Goal: Find contact information: Find contact information

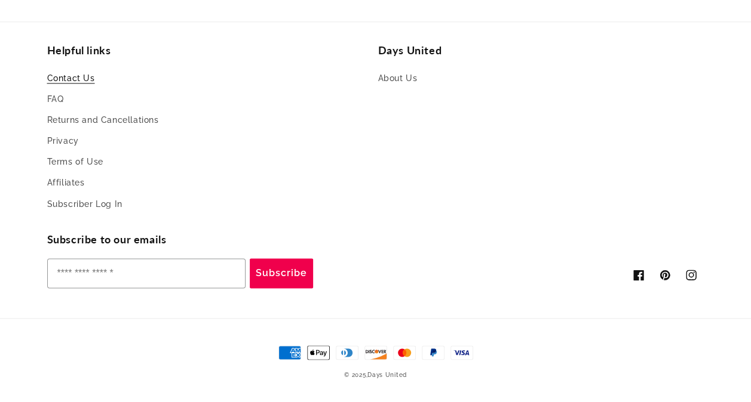
click at [66, 75] on link "Contact Us" at bounding box center [71, 80] width 48 height 18
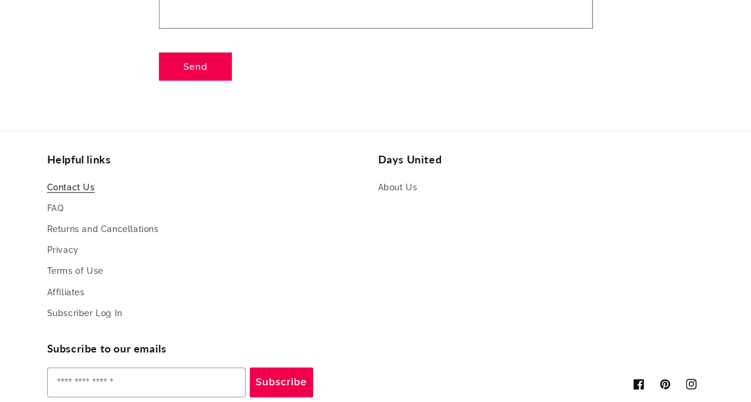
scroll to position [342, 0]
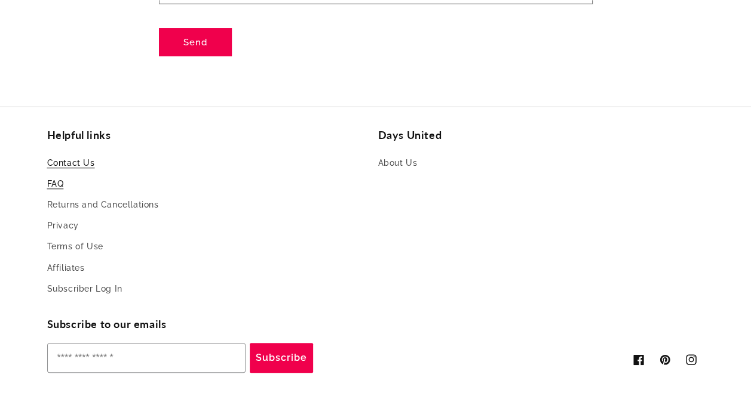
drag, startPoint x: 235, startPoint y: 190, endPoint x: 54, endPoint y: 183, distance: 180.5
click at [54, 183] on link "FAQ" at bounding box center [55, 184] width 17 height 21
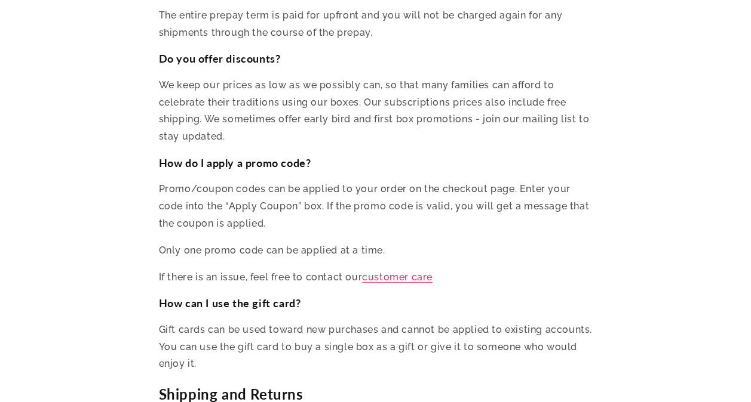
scroll to position [1619, 0]
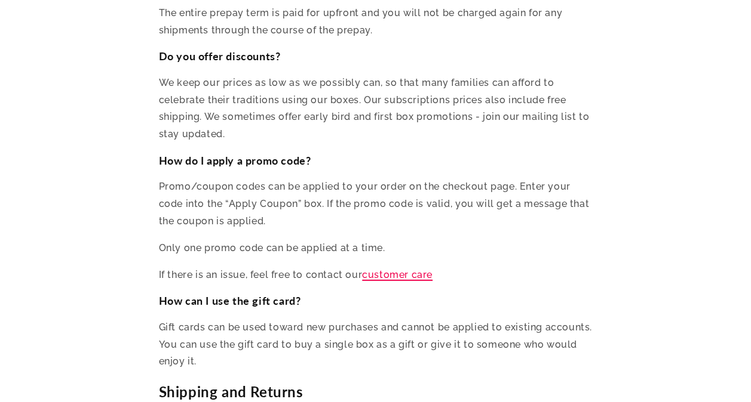
drag, startPoint x: 84, startPoint y: 204, endPoint x: 395, endPoint y: 241, distance: 313.9
click at [395, 269] on link "customer care" at bounding box center [397, 274] width 70 height 11
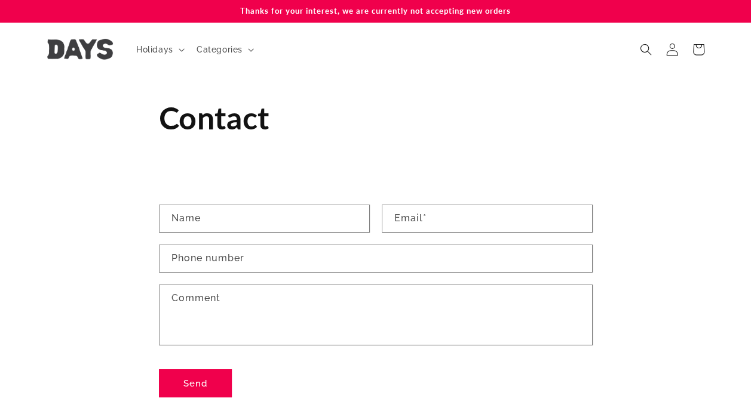
click at [668, 53] on icon at bounding box center [671, 49] width 13 height 13
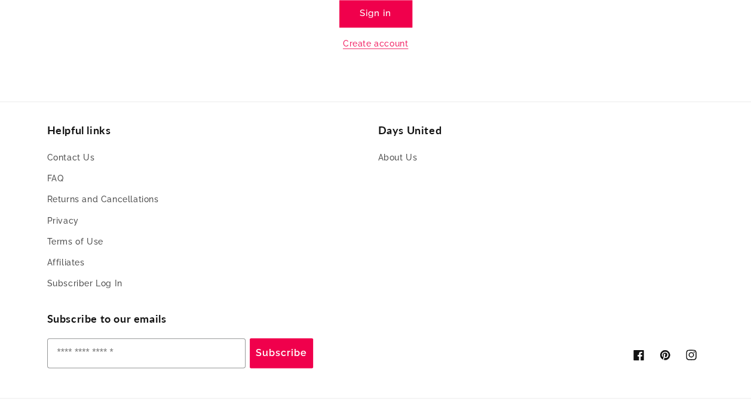
scroll to position [494, 0]
click at [141, 196] on link "Returns and Cancellations" at bounding box center [103, 199] width 112 height 21
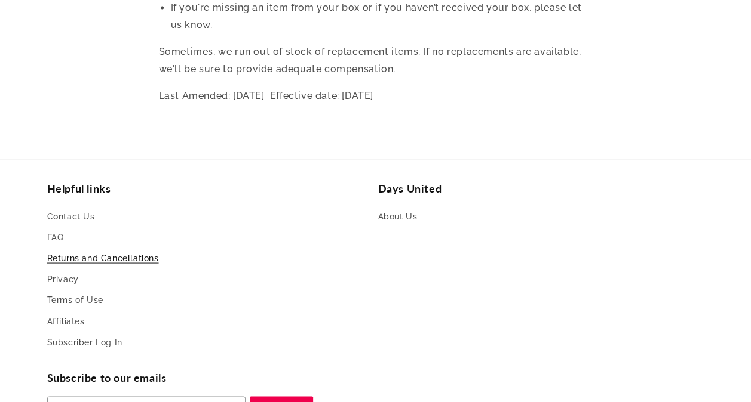
scroll to position [983, 0]
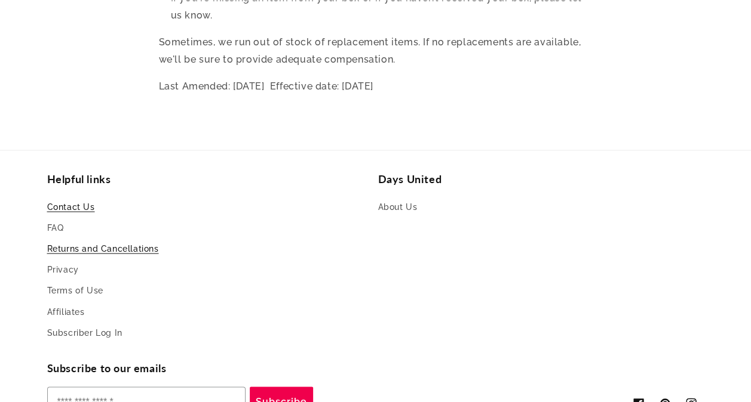
click at [75, 199] on link "Contact Us" at bounding box center [71, 208] width 48 height 18
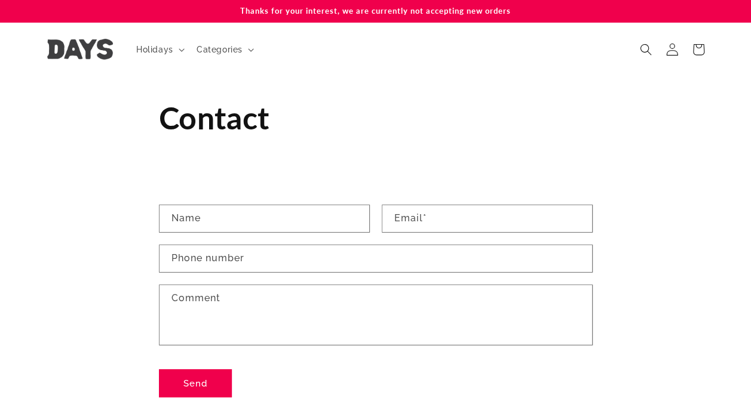
click at [666, 47] on icon at bounding box center [671, 49] width 13 height 13
